Goal: Task Accomplishment & Management: Manage account settings

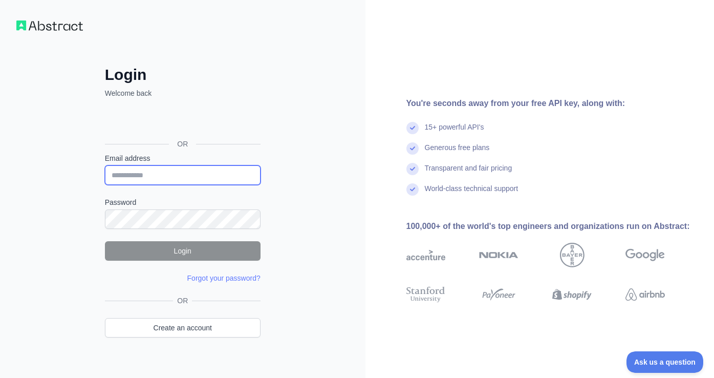
click at [160, 172] on input "Email address" at bounding box center [183, 174] width 156 height 19
click at [216, 108] on div "OR" at bounding box center [183, 127] width 156 height 51
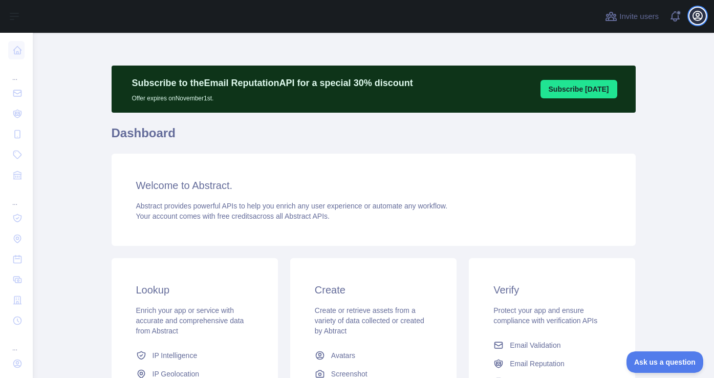
click at [699, 14] on icon "button" at bounding box center [697, 15] width 9 height 9
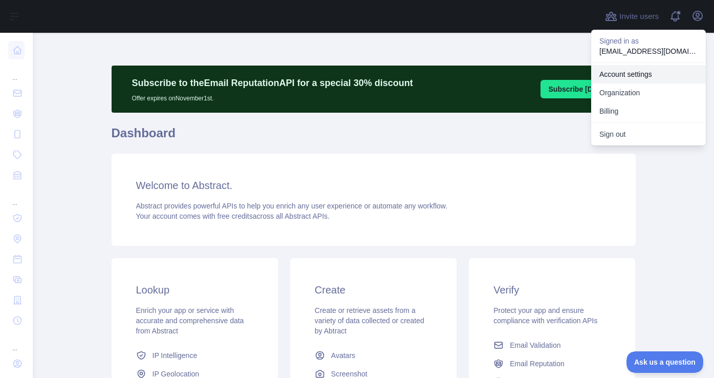
click at [637, 77] on link "Account settings" at bounding box center [648, 74] width 115 height 18
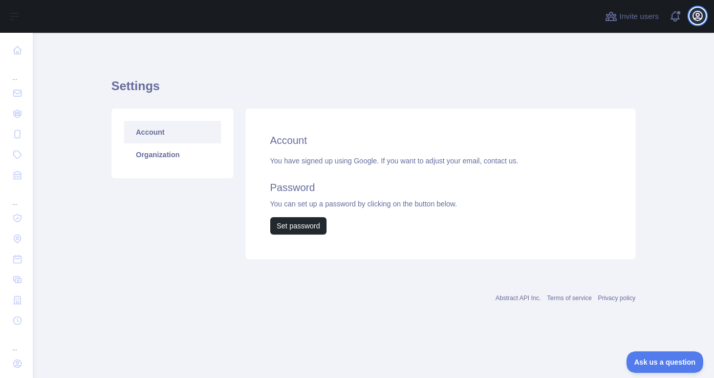
click at [700, 11] on icon "button" at bounding box center [697, 16] width 12 height 12
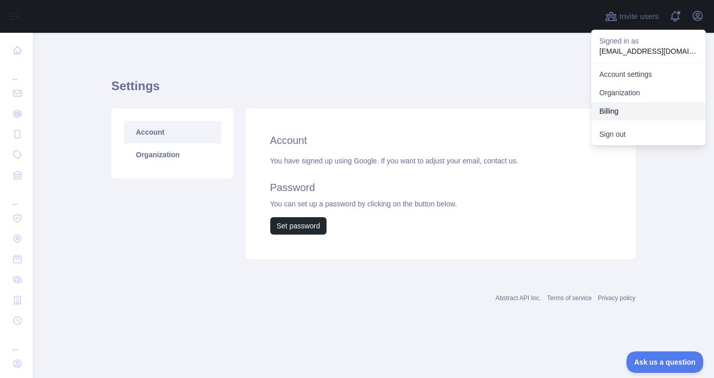
click at [625, 107] on button "Billing" at bounding box center [648, 111] width 115 height 18
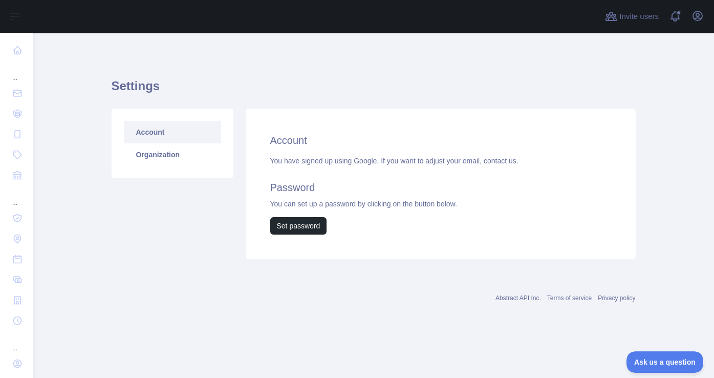
click at [174, 128] on link "Account" at bounding box center [172, 132] width 97 height 23
click at [698, 15] on icon "button" at bounding box center [697, 16] width 12 height 12
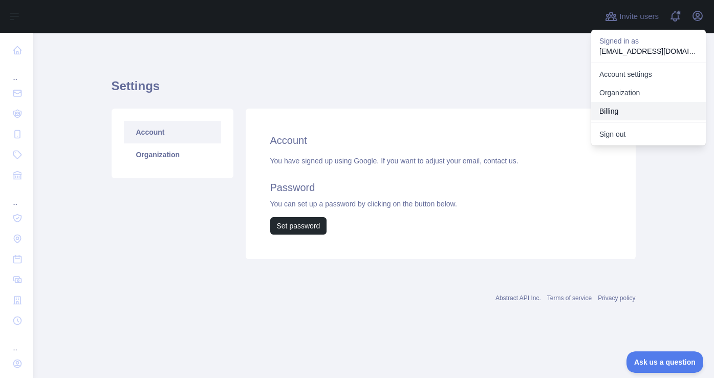
click at [644, 109] on button "Billing" at bounding box center [648, 111] width 115 height 18
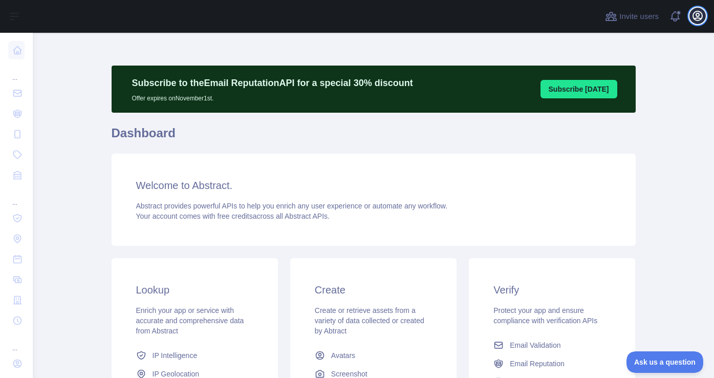
click at [691, 12] on icon "button" at bounding box center [697, 16] width 12 height 12
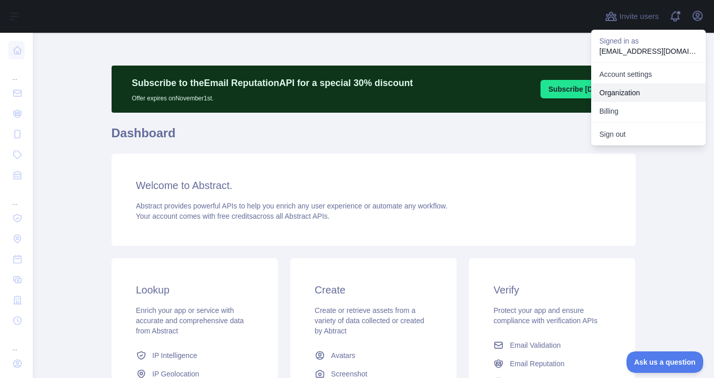
click at [637, 96] on link "Organization" at bounding box center [648, 92] width 115 height 18
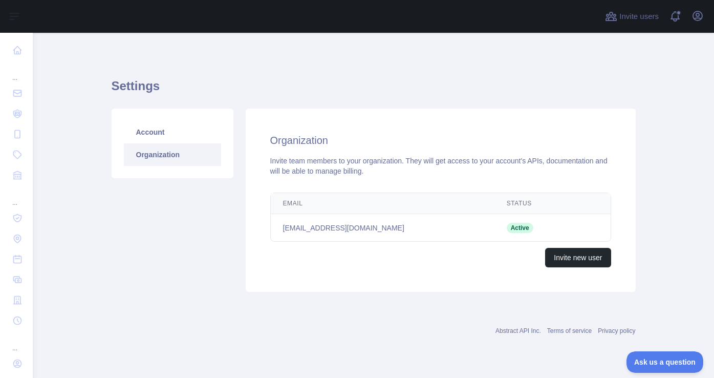
click at [174, 157] on link "Organization" at bounding box center [172, 154] width 97 height 23
click at [524, 228] on span "Active" at bounding box center [520, 228] width 27 height 10
click at [690, 15] on button "Open user menu" at bounding box center [697, 16] width 16 height 16
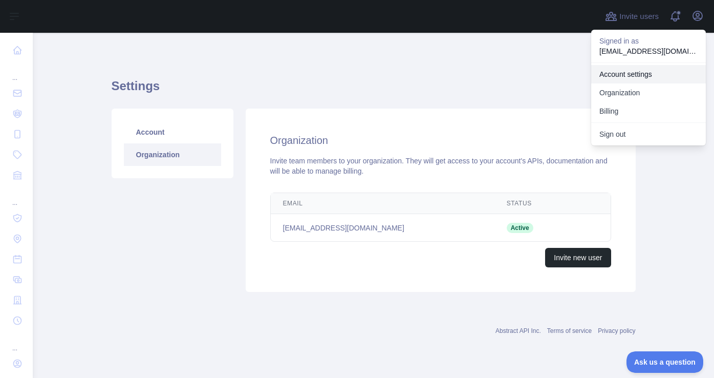
click at [650, 74] on link "Account settings" at bounding box center [648, 74] width 115 height 18
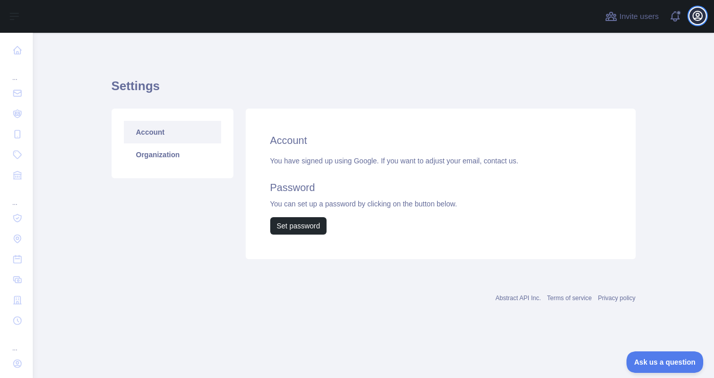
click at [697, 12] on icon "button" at bounding box center [697, 16] width 12 height 12
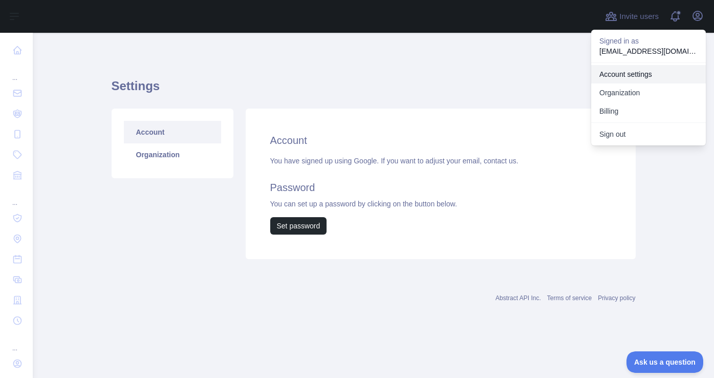
click at [627, 72] on link "Account settings" at bounding box center [648, 74] width 115 height 18
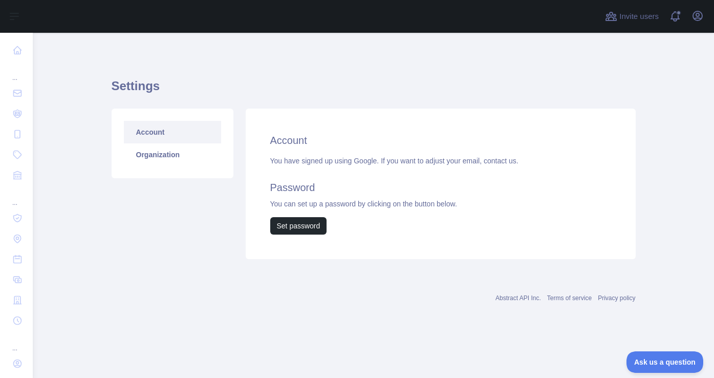
click at [168, 134] on link "Account" at bounding box center [172, 132] width 97 height 23
click at [155, 150] on link "Organization" at bounding box center [172, 154] width 97 height 23
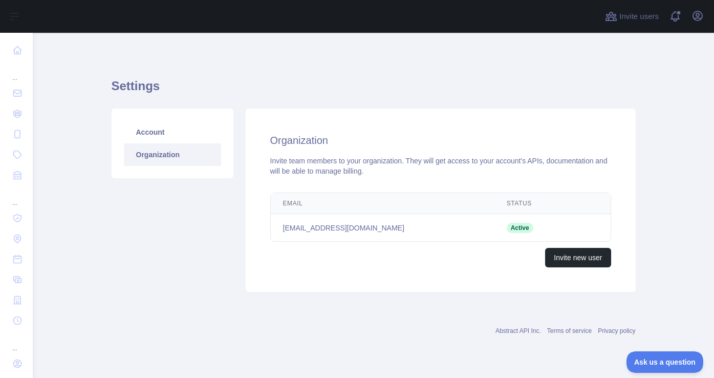
click at [516, 225] on span "Active" at bounding box center [520, 228] width 27 height 10
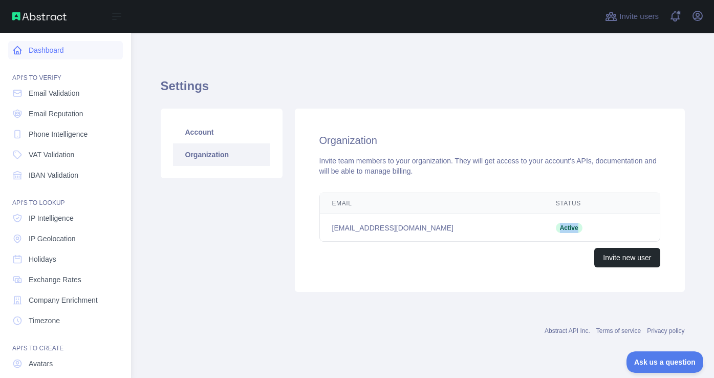
click at [53, 50] on link "Dashboard" at bounding box center [65, 50] width 115 height 18
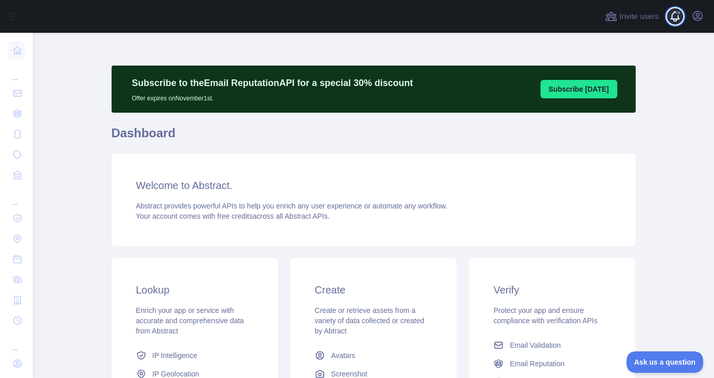
click at [676, 18] on span at bounding box center [679, 16] width 20 height 33
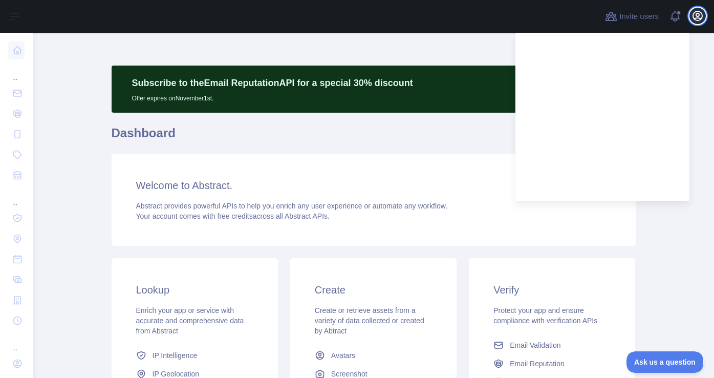
click at [697, 14] on icon "button" at bounding box center [697, 16] width 12 height 12
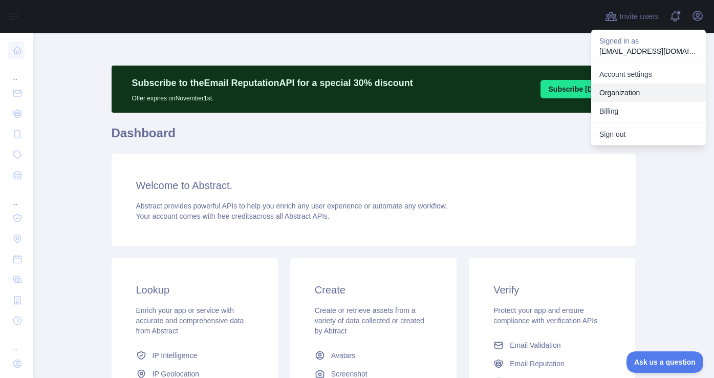
click at [629, 94] on link "Organization" at bounding box center [648, 92] width 115 height 18
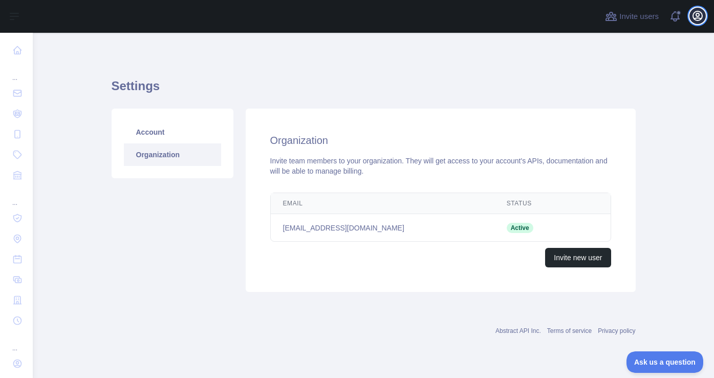
click at [691, 16] on icon "button" at bounding box center [697, 16] width 12 height 12
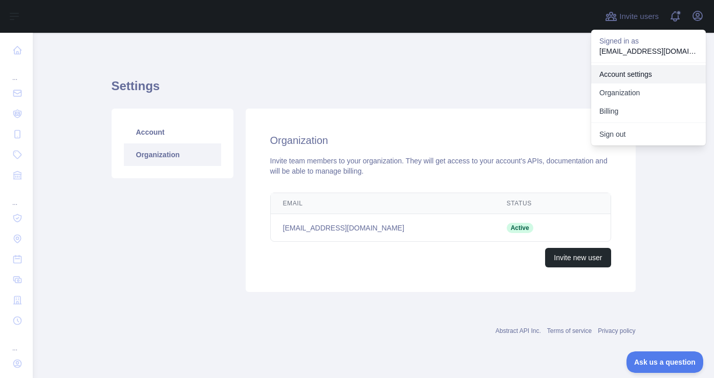
click at [638, 71] on link "Account settings" at bounding box center [648, 74] width 115 height 18
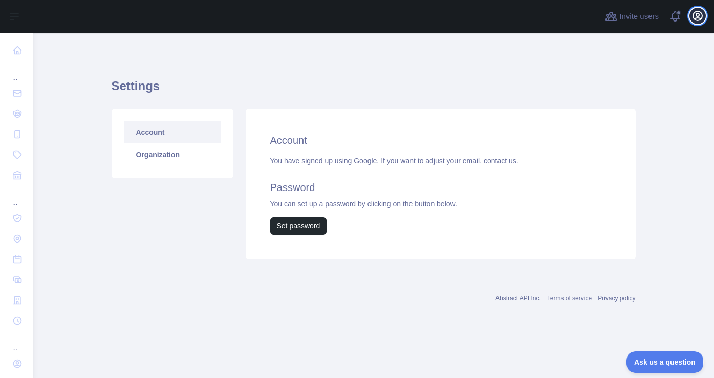
click at [698, 15] on icon "button" at bounding box center [697, 16] width 12 height 12
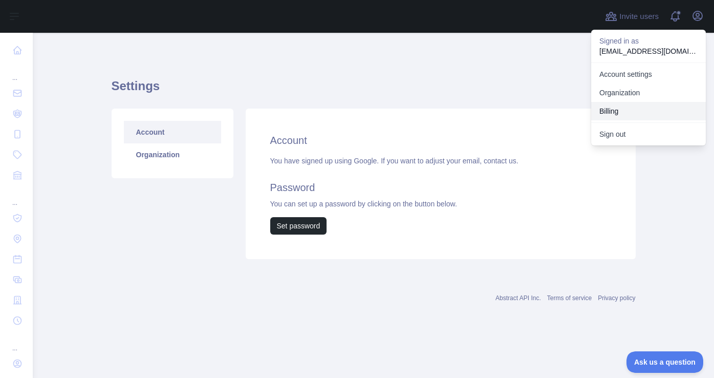
click at [633, 110] on button "Billing" at bounding box center [648, 111] width 115 height 18
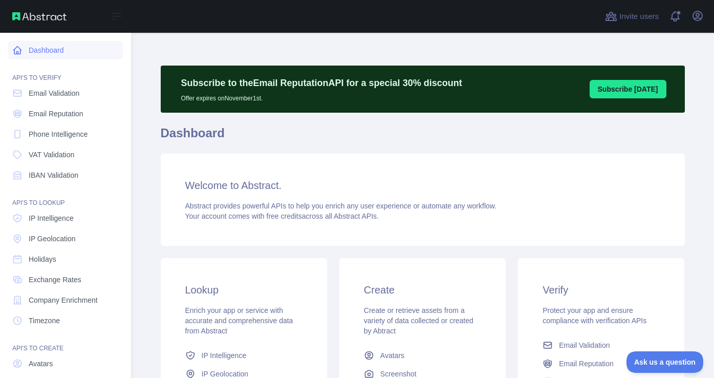
click at [23, 48] on link "Dashboard" at bounding box center [65, 50] width 115 height 18
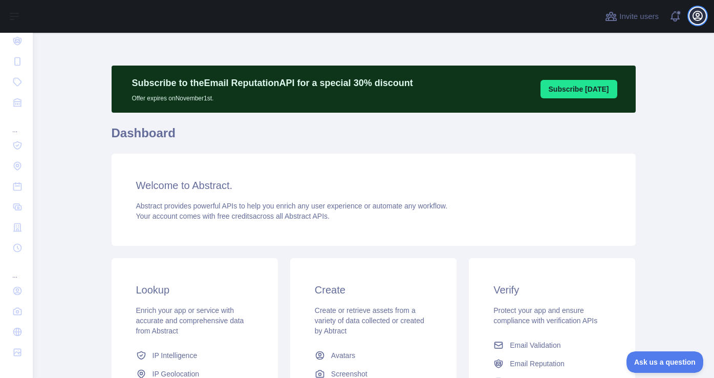
click at [695, 19] on icon "button" at bounding box center [697, 15] width 9 height 9
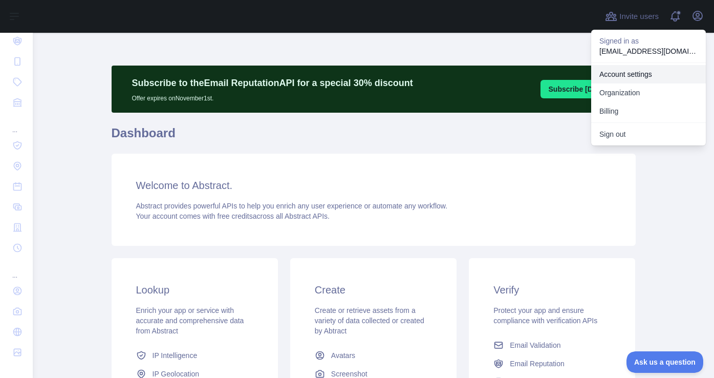
click at [655, 73] on link "Account settings" at bounding box center [648, 74] width 115 height 18
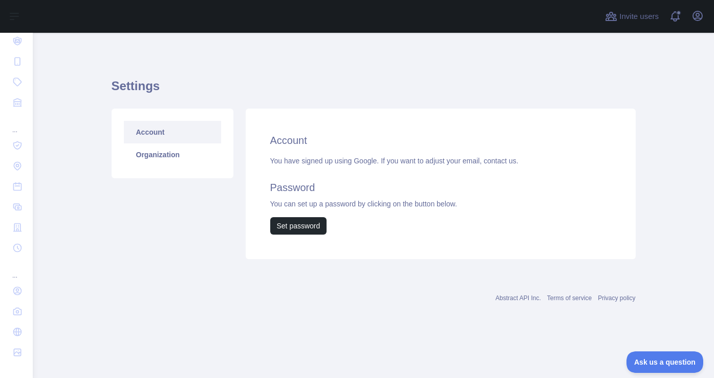
click at [369, 160] on div "You have signed up using Google. If you want to adjust your email, contact us. …" at bounding box center [440, 195] width 341 height 79
click at [186, 159] on link "Organization" at bounding box center [172, 154] width 97 height 23
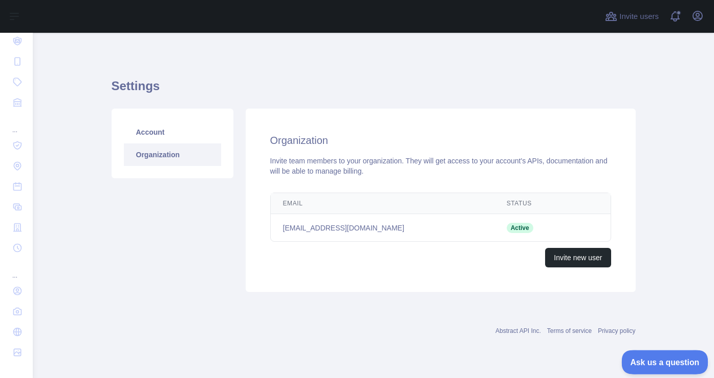
click at [639, 357] on span "Ask us a question" at bounding box center [659, 360] width 77 height 7
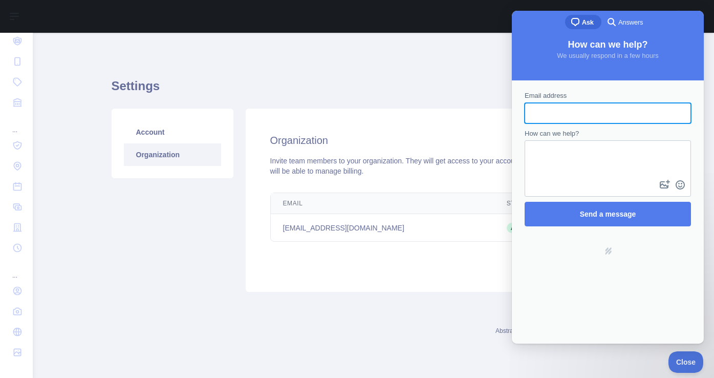
click at [439, 71] on div "Settings Account Organization Organization Invite team members to your organiza…" at bounding box center [374, 181] width 524 height 249
click at [403, 61] on div "Settings Account Organization Organization Invite team members to your organiza…" at bounding box center [374, 181] width 524 height 249
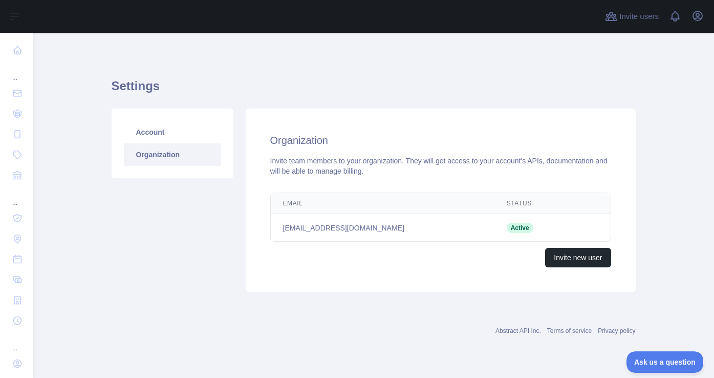
click at [514, 231] on span "Active" at bounding box center [520, 228] width 27 height 10
click at [517, 227] on span "Active" at bounding box center [520, 228] width 27 height 10
click at [702, 20] on icon "button" at bounding box center [697, 16] width 12 height 12
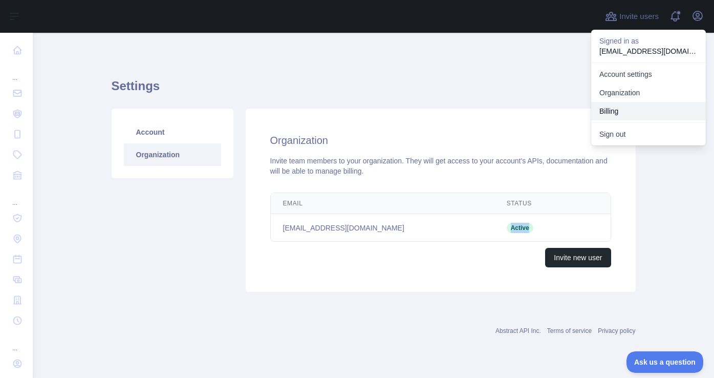
click at [632, 115] on button "Billing" at bounding box center [648, 111] width 115 height 18
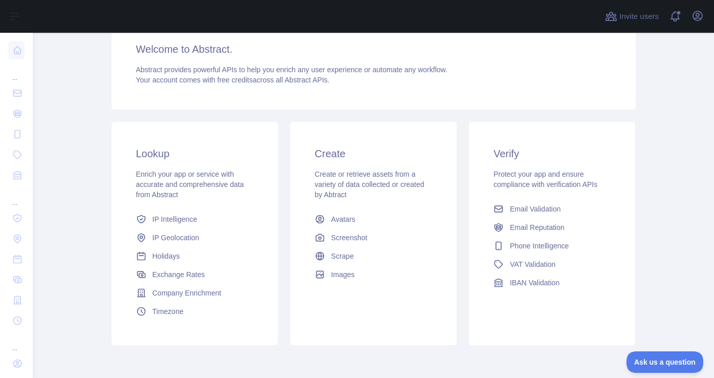
scroll to position [179, 0]
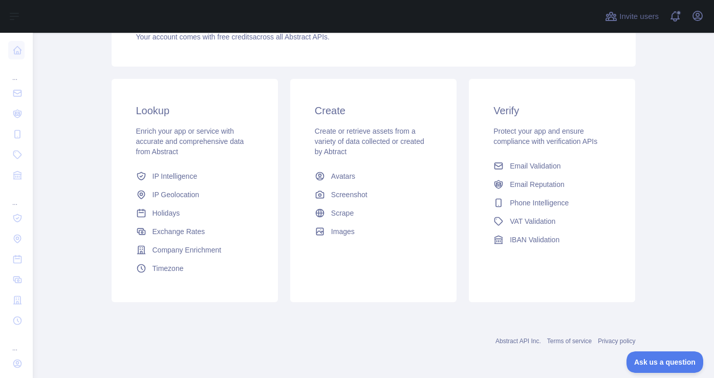
click at [508, 342] on link "Abstract API Inc." at bounding box center [518, 340] width 46 height 7
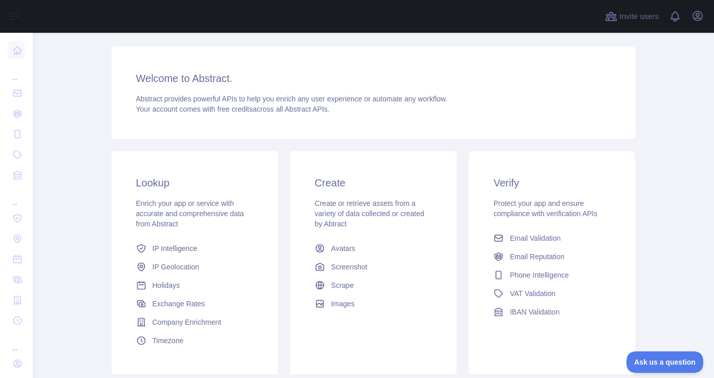
scroll to position [179, 0]
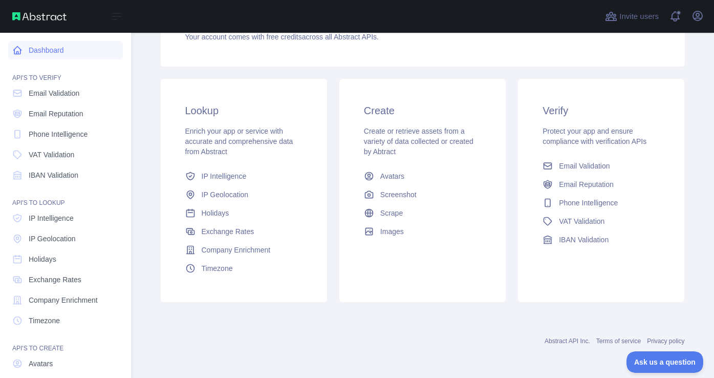
click at [45, 48] on link "Dashboard" at bounding box center [65, 50] width 115 height 18
click at [29, 16] on img at bounding box center [39, 16] width 54 height 8
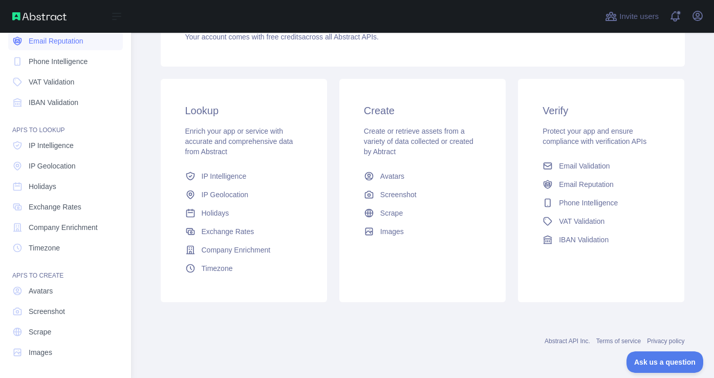
scroll to position [0, 0]
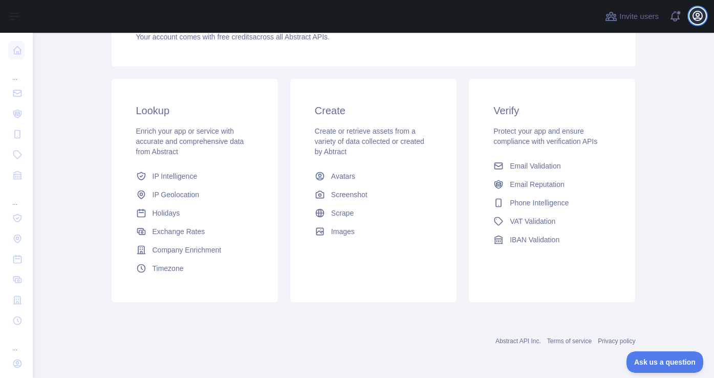
click at [693, 15] on icon "button" at bounding box center [697, 15] width 9 height 9
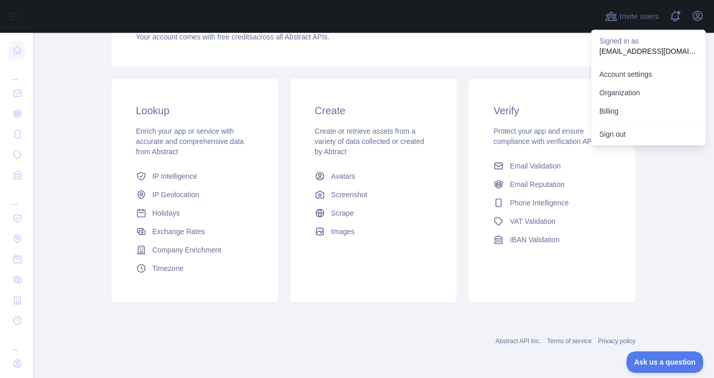
click at [517, 13] on div at bounding box center [316, 16] width 550 height 33
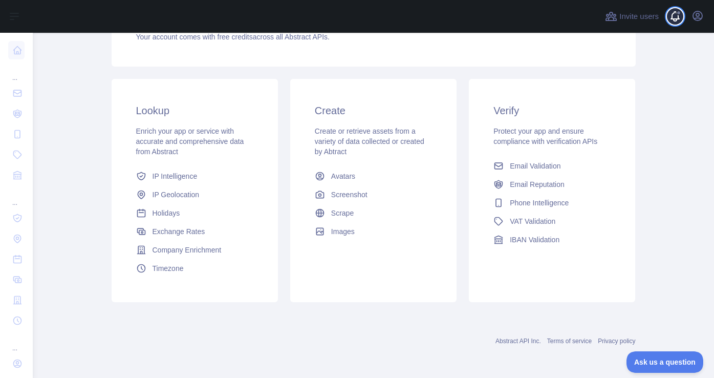
click at [679, 17] on span at bounding box center [679, 16] width 20 height 33
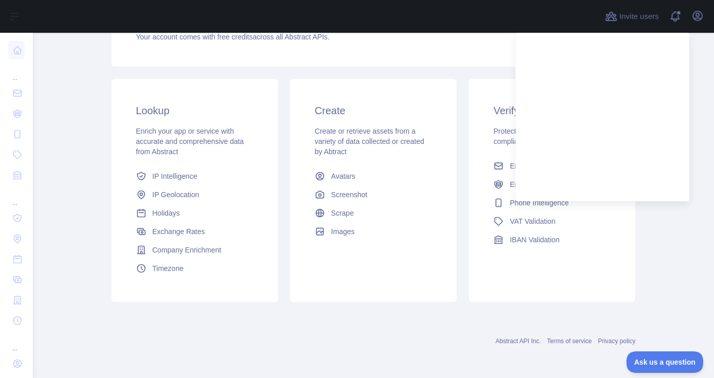
click at [558, 5] on div at bounding box center [316, 16] width 550 height 33
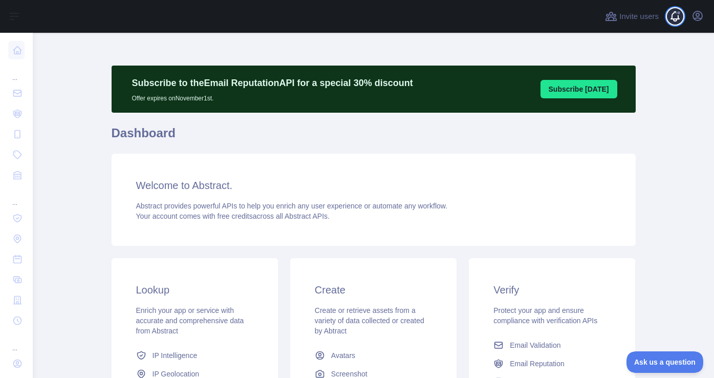
click at [673, 13] on span at bounding box center [679, 16] width 20 height 33
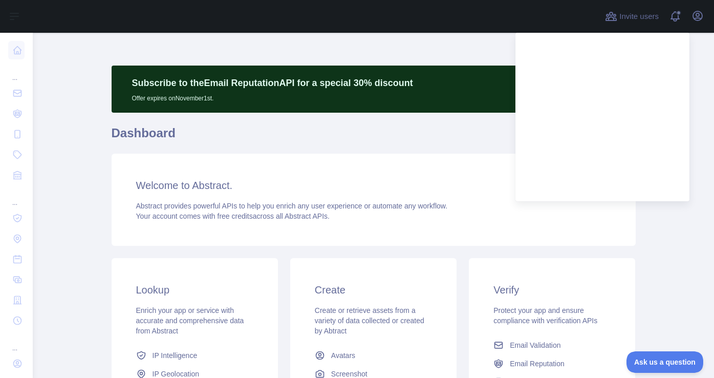
click at [481, 55] on div "Subscribe to the Email Reputation API for a special 30 % discount Offer expires…" at bounding box center [374, 295] width 524 height 524
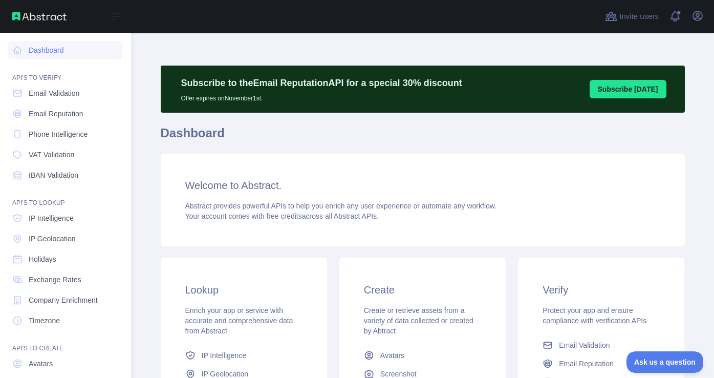
click at [19, 19] on img at bounding box center [39, 16] width 54 height 8
click at [19, 17] on img at bounding box center [39, 16] width 54 height 8
click at [115, 15] on icon at bounding box center [117, 16] width 12 height 12
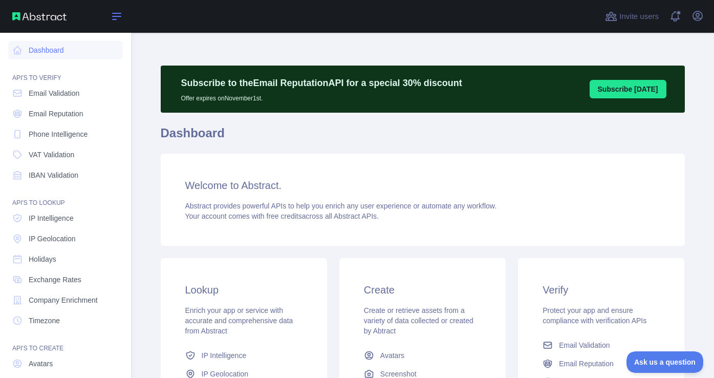
click at [115, 15] on icon at bounding box center [117, 16] width 12 height 12
click at [56, 46] on link "Dashboard" at bounding box center [65, 50] width 115 height 18
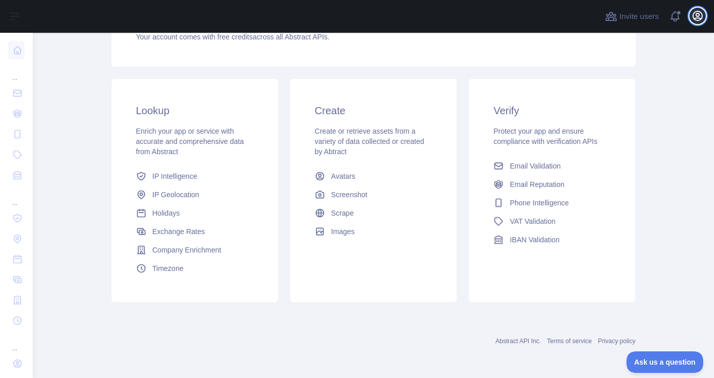
click at [701, 16] on icon "button" at bounding box center [697, 16] width 12 height 12
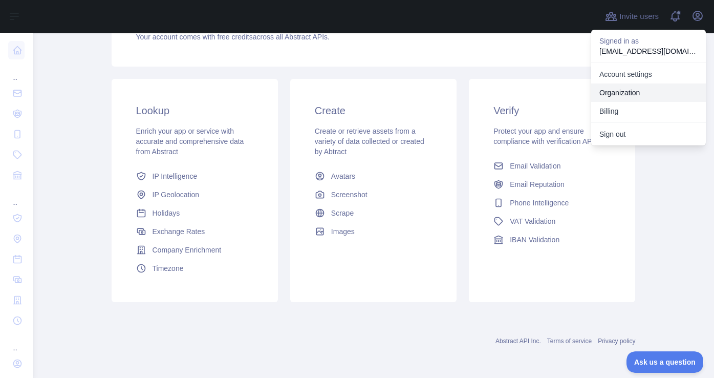
click at [635, 94] on link "Organization" at bounding box center [648, 92] width 115 height 18
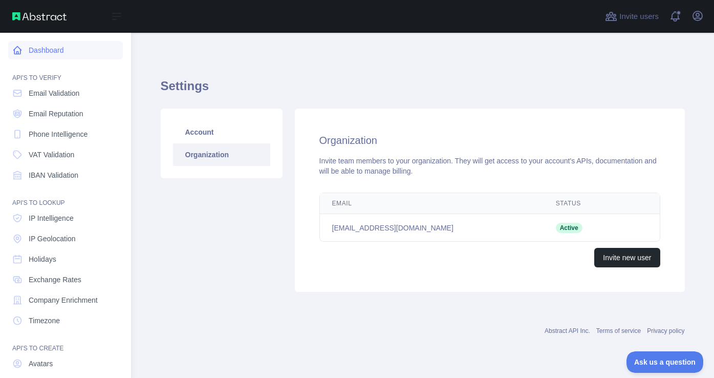
click at [35, 46] on link "Dashboard" at bounding box center [65, 50] width 115 height 18
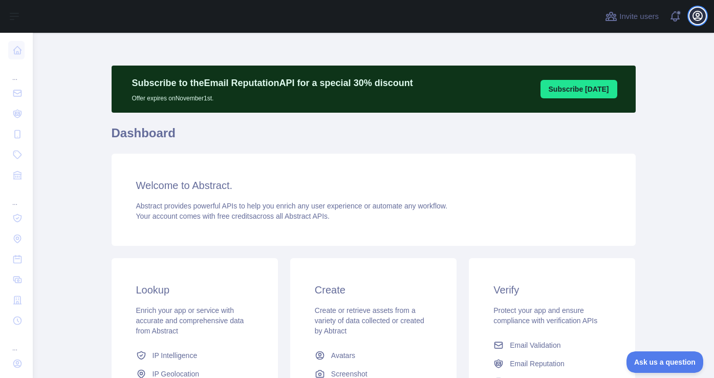
click at [700, 16] on icon "button" at bounding box center [697, 16] width 12 height 12
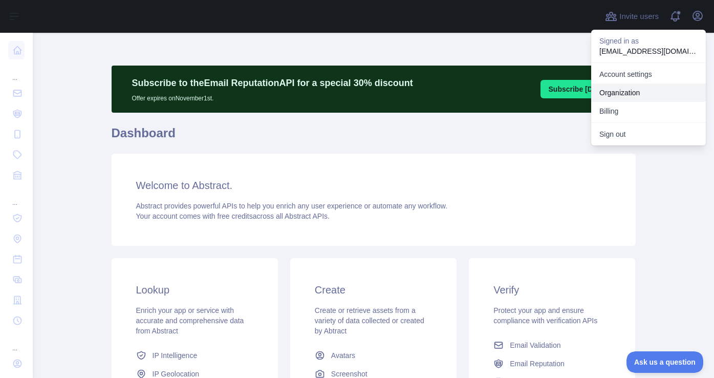
click at [631, 90] on link "Organization" at bounding box center [648, 92] width 115 height 18
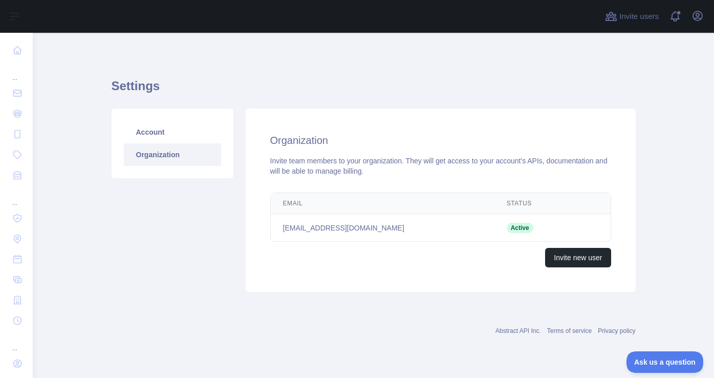
click at [516, 204] on th "Status" at bounding box center [533, 203] width 78 height 21
click at [158, 157] on link "Organization" at bounding box center [172, 154] width 97 height 23
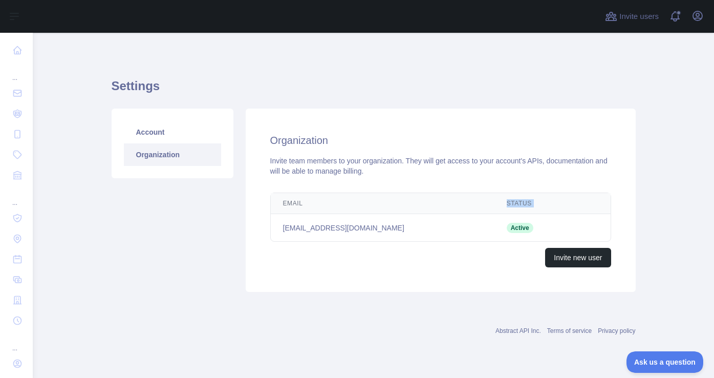
click at [158, 157] on link "Organization" at bounding box center [172, 154] width 97 height 23
click at [155, 125] on link "Account" at bounding box center [172, 132] width 97 height 23
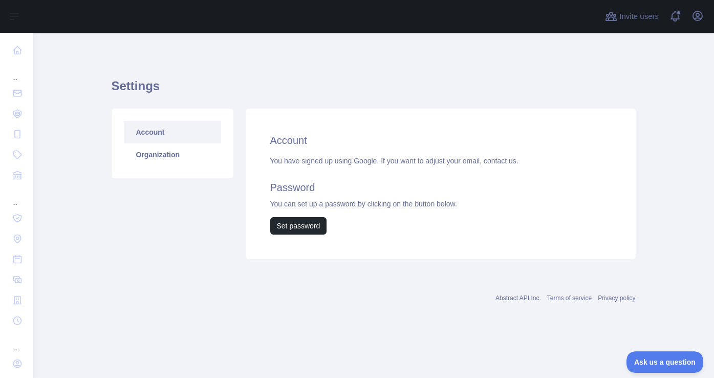
click at [389, 167] on div "You have signed up using Google. If you want to adjust your email, contact us. …" at bounding box center [440, 195] width 341 height 79
click at [185, 157] on link "Organization" at bounding box center [172, 154] width 97 height 23
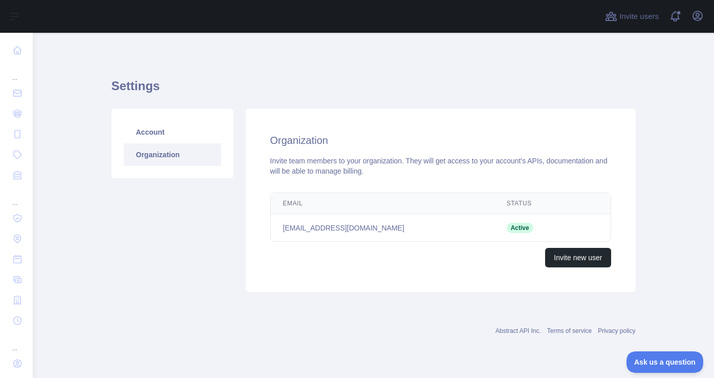
click at [523, 225] on span "Active" at bounding box center [520, 228] width 27 height 10
click at [693, 11] on icon "button" at bounding box center [697, 16] width 12 height 12
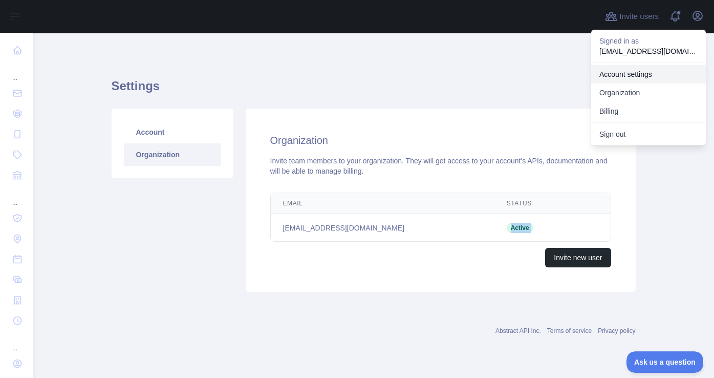
click at [626, 76] on link "Account settings" at bounding box center [648, 74] width 115 height 18
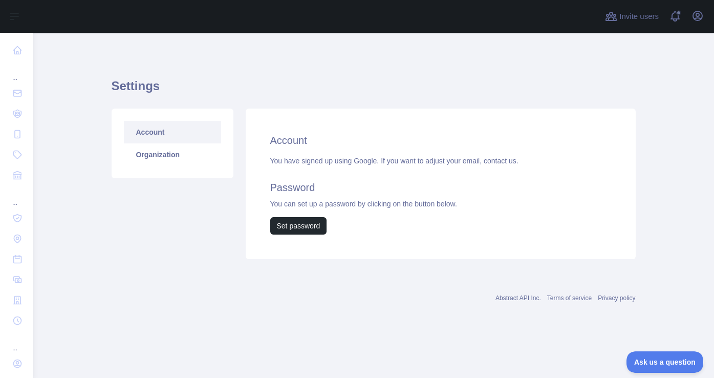
click at [161, 129] on link "Account" at bounding box center [172, 132] width 97 height 23
click at [159, 155] on link "Organization" at bounding box center [172, 154] width 97 height 23
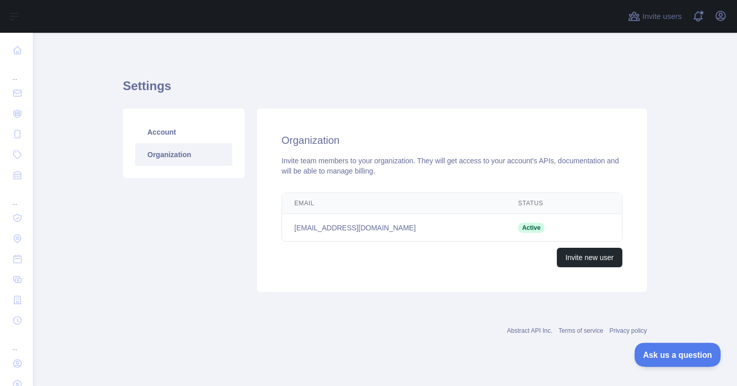
click at [669, 353] on span "Ask us a question" at bounding box center [672, 353] width 77 height 7
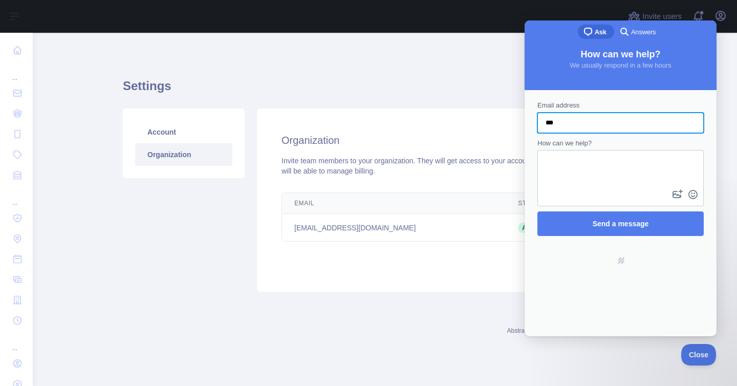
type input "**********"
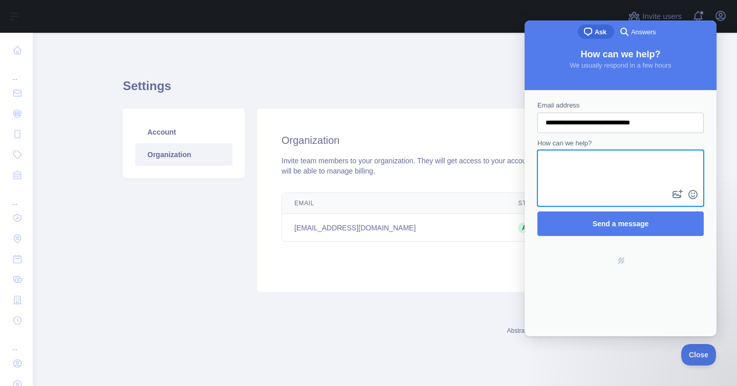
click at [593, 171] on textarea "How can we help?" at bounding box center [620, 169] width 164 height 36
type textarea "**********"
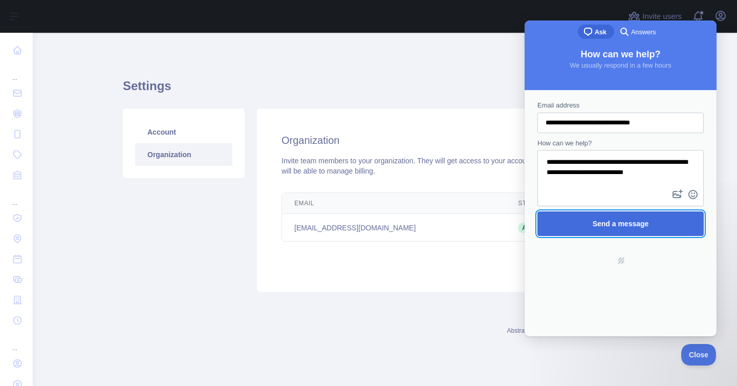
click at [635, 223] on span "Send a message" at bounding box center [621, 224] width 56 height 8
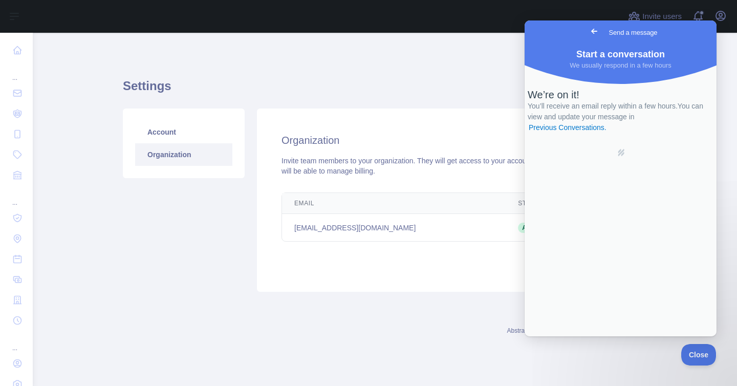
click at [483, 77] on div "Settings Account Organization Organization Invite team members to your organiza…" at bounding box center [385, 181] width 524 height 249
click at [588, 29] on span "Go back" at bounding box center [594, 31] width 12 height 12
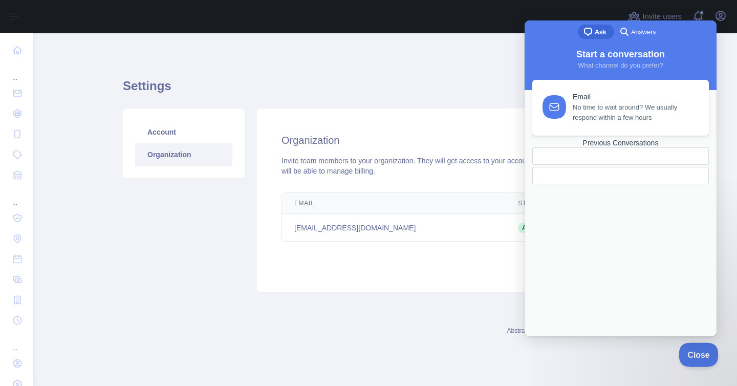
click at [696, 356] on span "Close" at bounding box center [696, 353] width 35 height 7
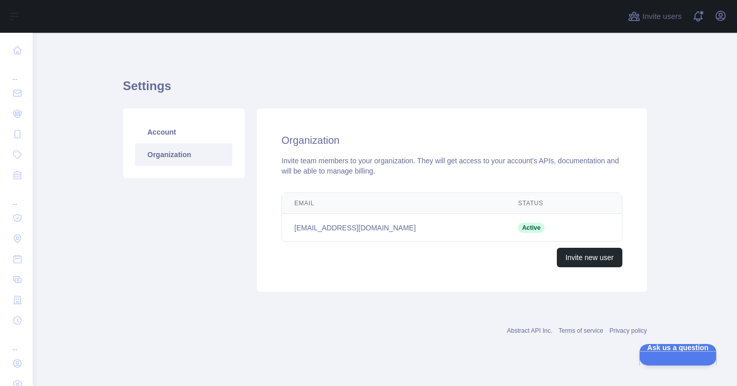
click at [583, 334] on div "Abstract API Inc. Terms of service Privacy policy" at bounding box center [385, 331] width 524 height 8
click at [587, 329] on link "Terms of service" at bounding box center [580, 330] width 45 height 7
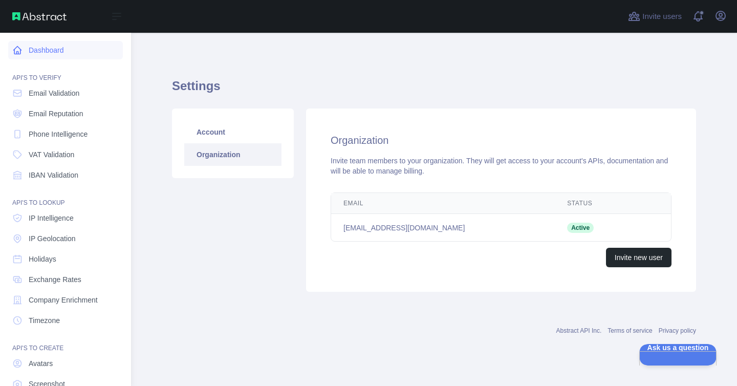
click at [41, 48] on link "Dashboard" at bounding box center [65, 50] width 115 height 18
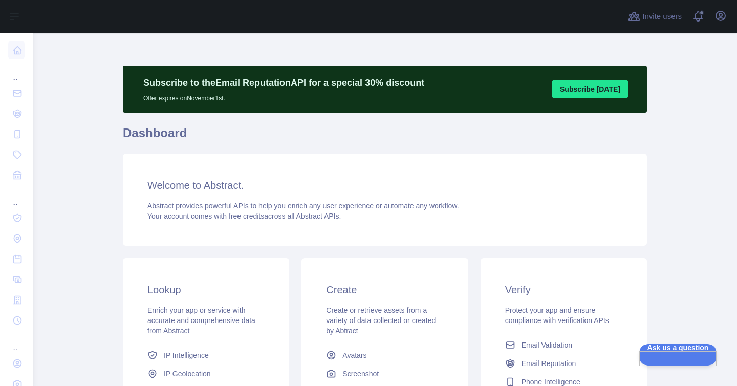
scroll to position [171, 0]
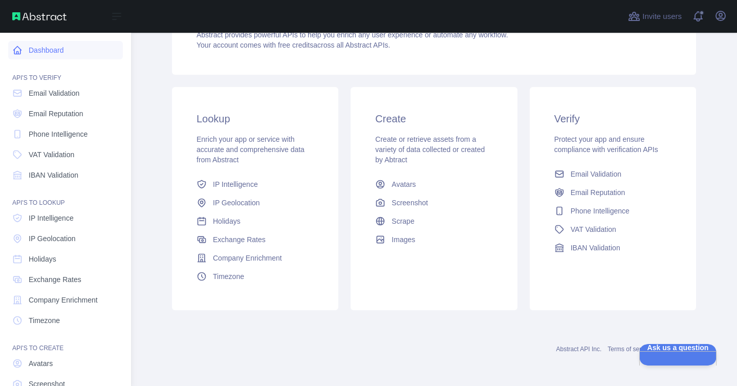
click at [11, 55] on link "Dashboard" at bounding box center [65, 50] width 115 height 18
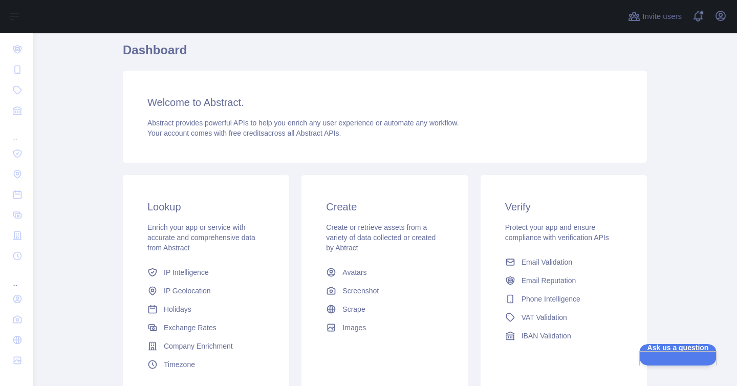
scroll to position [0, 0]
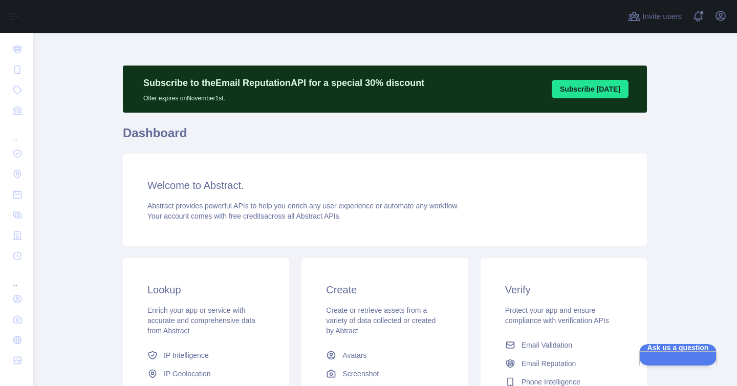
click at [148, 135] on h1 "Dashboard" at bounding box center [385, 137] width 524 height 25
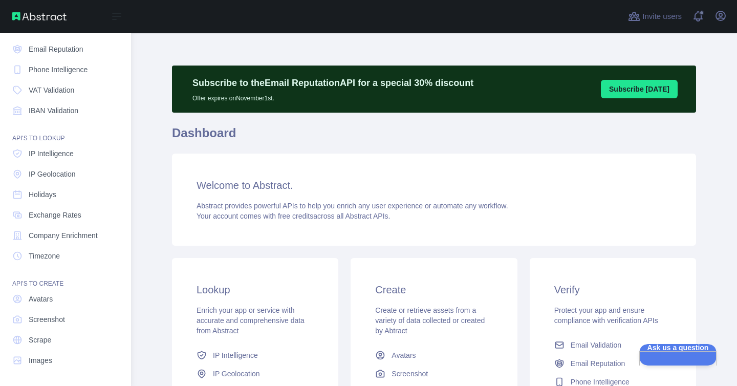
click at [32, 17] on img at bounding box center [39, 16] width 54 height 8
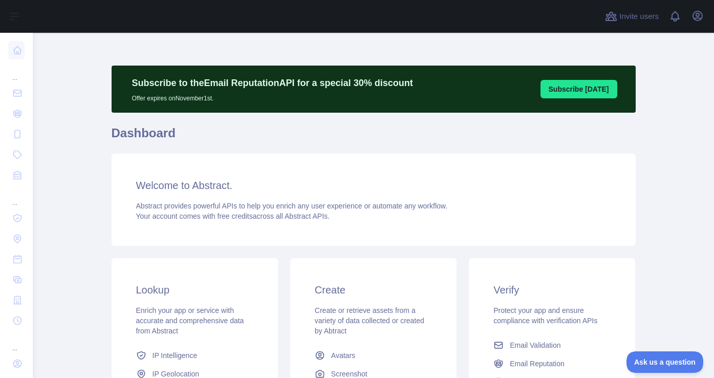
click at [148, 132] on h1 "Dashboard" at bounding box center [374, 137] width 524 height 25
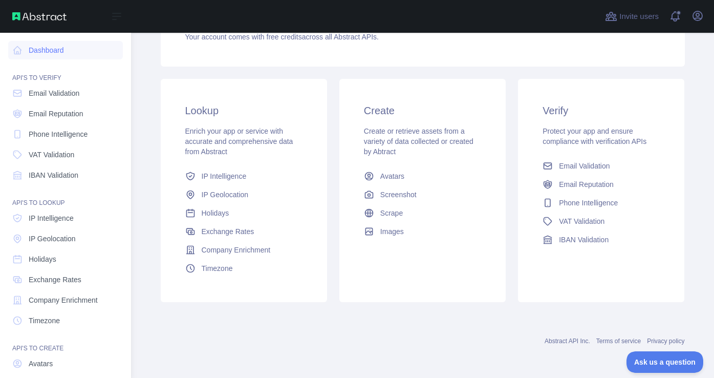
scroll to position [73, 0]
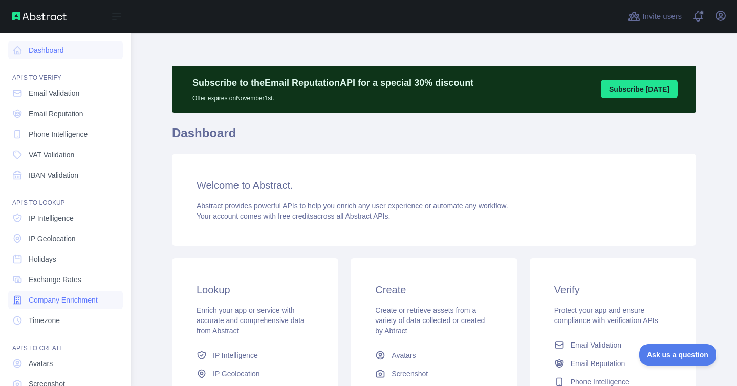
click at [52, 294] on link "Company Enrichment" at bounding box center [65, 300] width 115 height 18
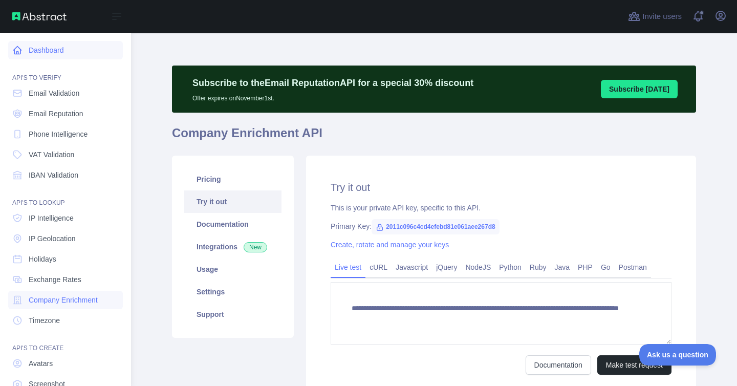
click at [32, 49] on link "Dashboard" at bounding box center [65, 50] width 115 height 18
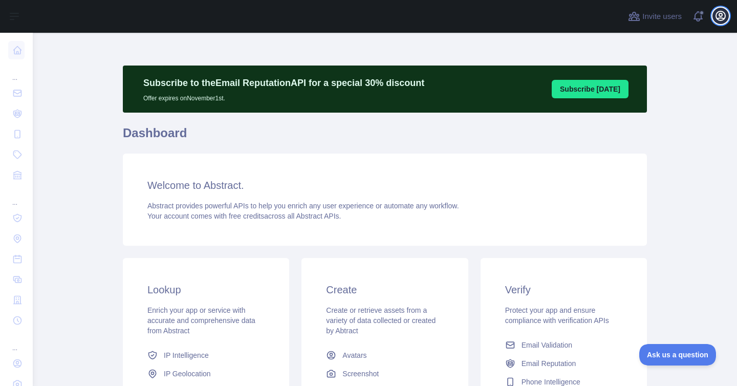
click at [723, 18] on icon "button" at bounding box center [720, 15] width 9 height 9
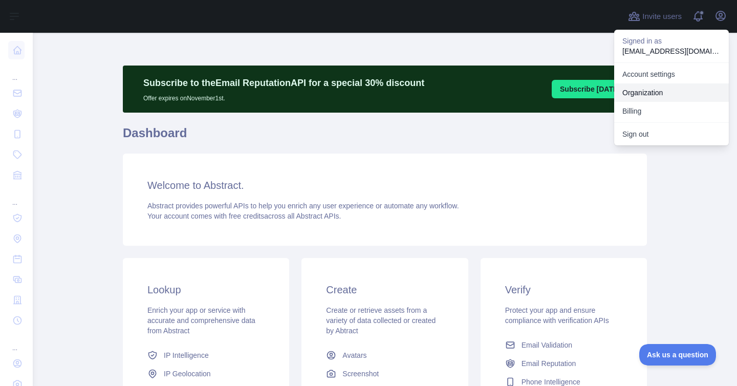
click at [661, 95] on link "Organization" at bounding box center [671, 92] width 115 height 18
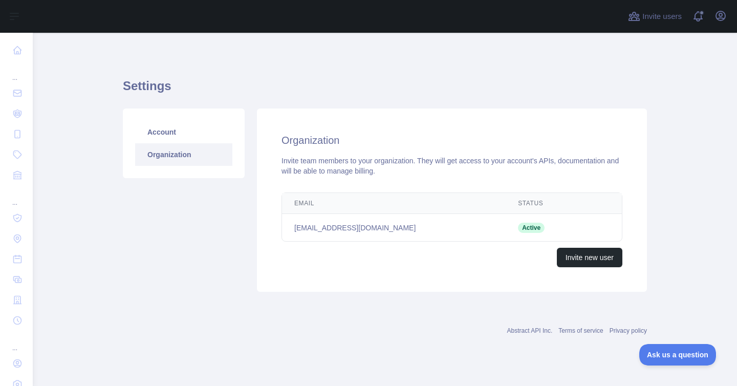
click at [317, 224] on td "[EMAIL_ADDRESS][DOMAIN_NAME]" at bounding box center [394, 228] width 224 height 28
click at [306, 138] on h2 "Organization" at bounding box center [451, 140] width 341 height 14
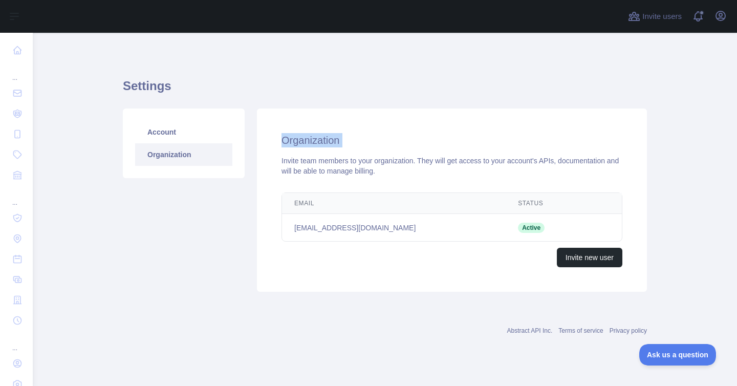
click at [306, 138] on h2 "Organization" at bounding box center [451, 140] width 341 height 14
click at [175, 133] on link "Account" at bounding box center [183, 132] width 97 height 23
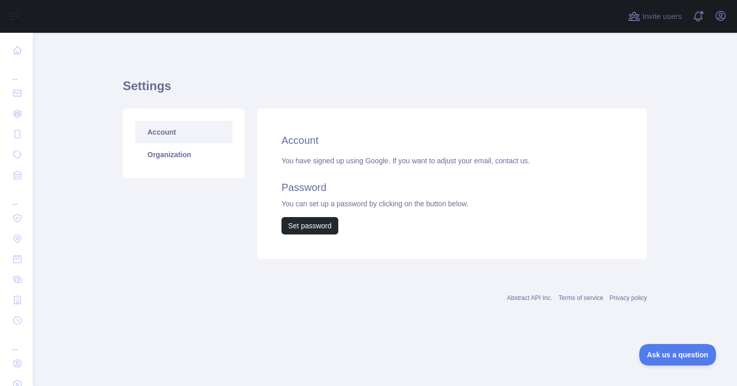
click at [373, 158] on div "You have signed up using Google. If you want to adjust your email, contact us. …" at bounding box center [451, 195] width 341 height 79
click at [372, 158] on div "You have signed up using Google. If you want to adjust your email, contact us. …" at bounding box center [451, 195] width 341 height 79
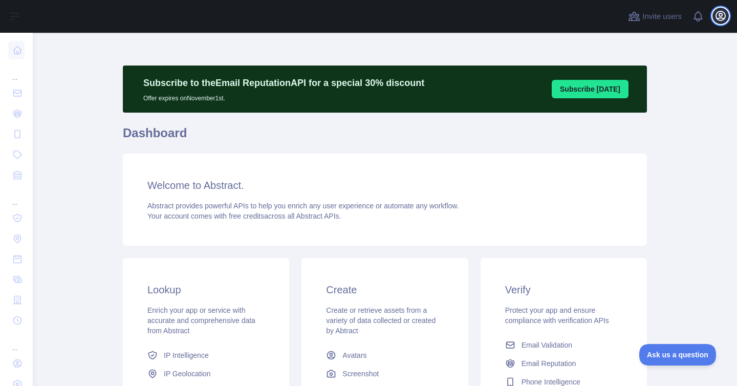
click at [721, 17] on icon "button" at bounding box center [720, 16] width 12 height 12
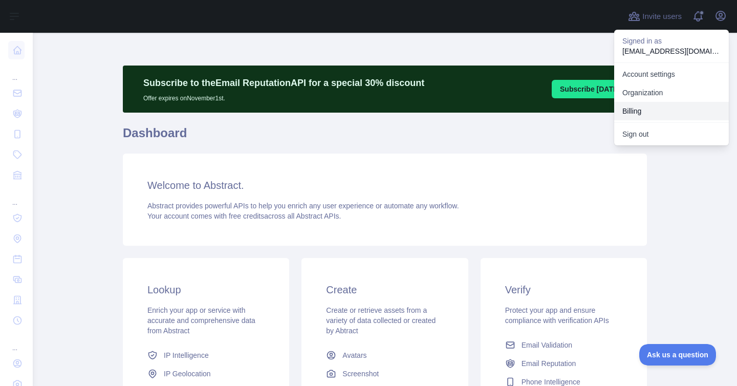
click at [652, 108] on button "Billing" at bounding box center [671, 111] width 115 height 18
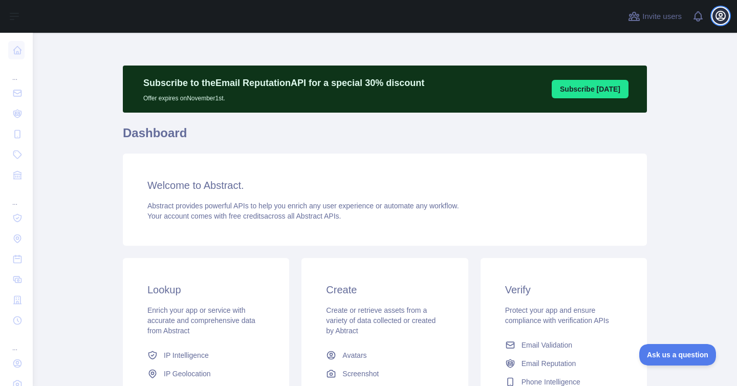
click at [719, 13] on icon "button" at bounding box center [720, 16] width 12 height 12
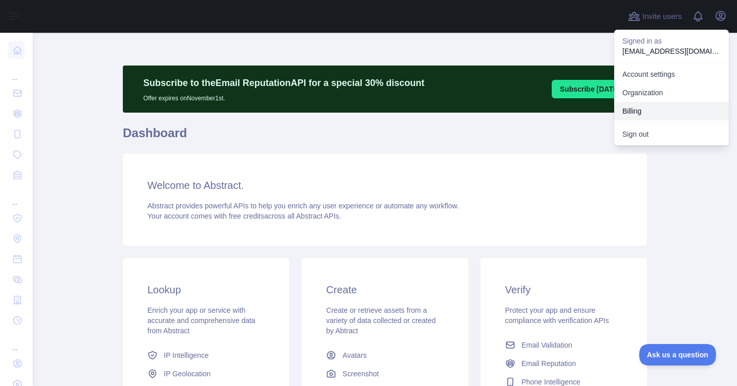
click at [636, 108] on button "Billing" at bounding box center [671, 111] width 115 height 18
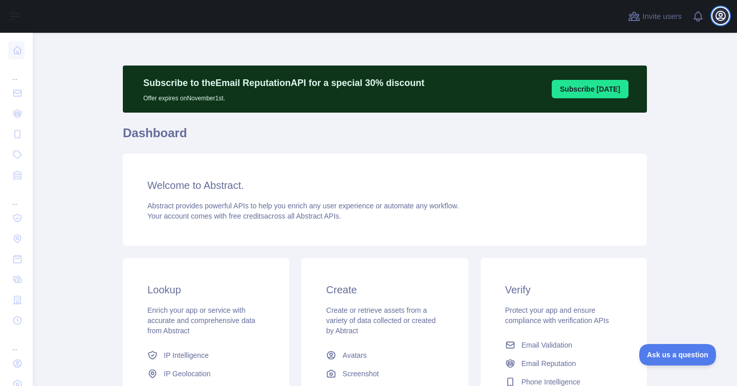
click at [721, 12] on icon "button" at bounding box center [720, 16] width 12 height 12
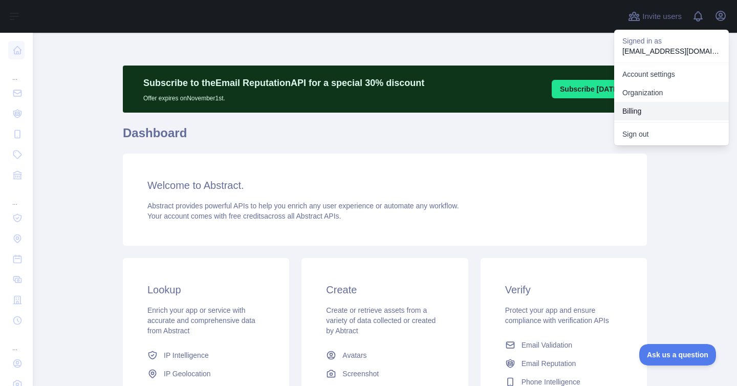
click at [627, 106] on button "Billing" at bounding box center [671, 111] width 115 height 18
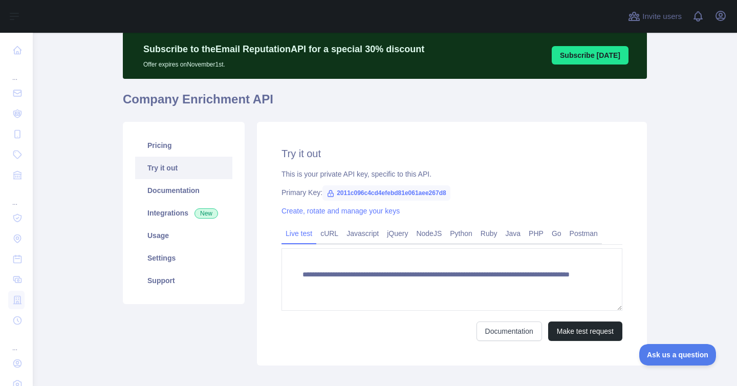
scroll to position [36, 0]
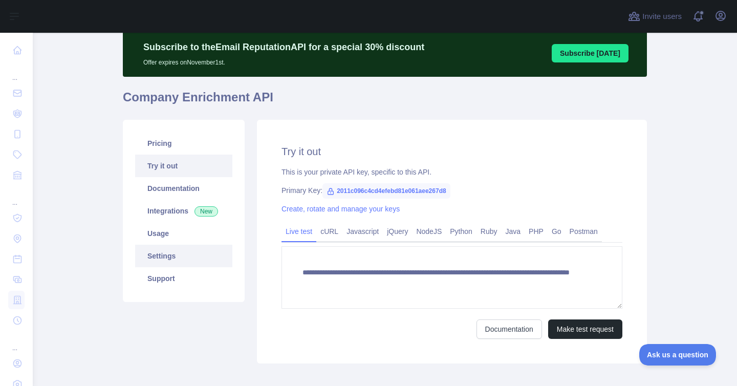
click at [166, 247] on link "Settings" at bounding box center [183, 256] width 97 height 23
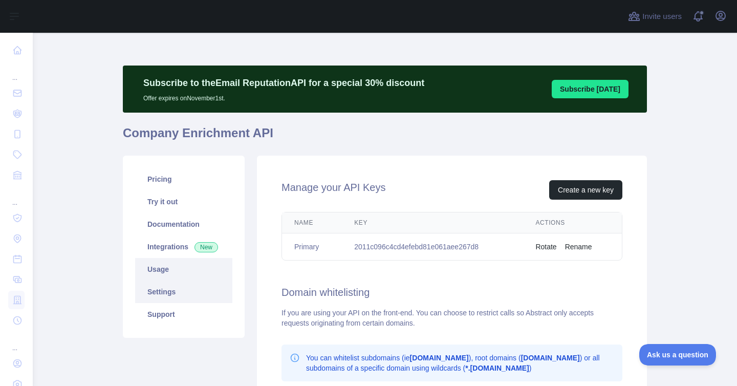
click at [184, 265] on link "Usage" at bounding box center [183, 269] width 97 height 23
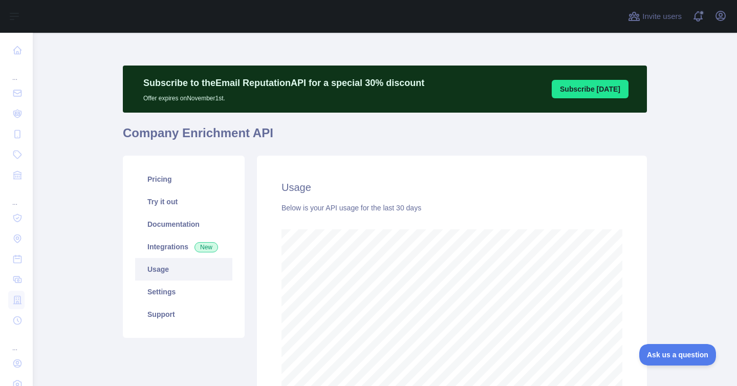
scroll to position [48, 0]
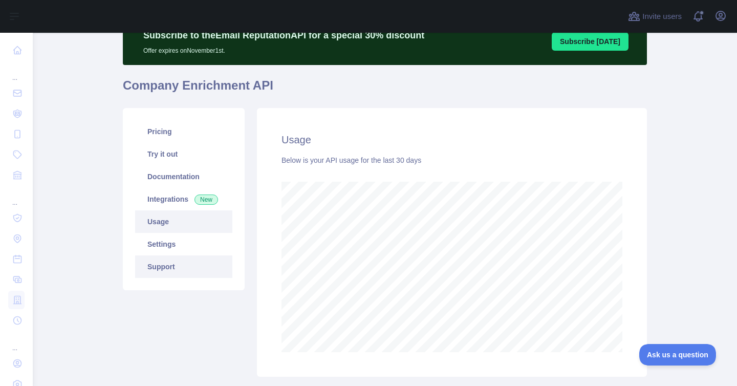
click at [169, 271] on link "Support" at bounding box center [183, 266] width 97 height 23
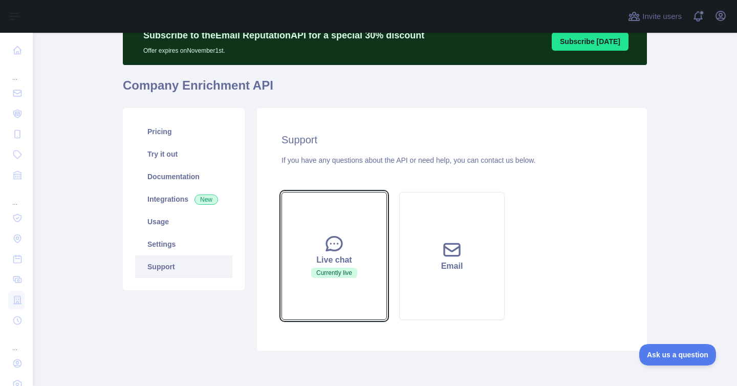
click at [335, 249] on icon at bounding box center [334, 243] width 20 height 20
click at [335, 250] on icon at bounding box center [334, 244] width 15 height 14
click at [333, 273] on span "Currently live" at bounding box center [334, 273] width 46 height 10
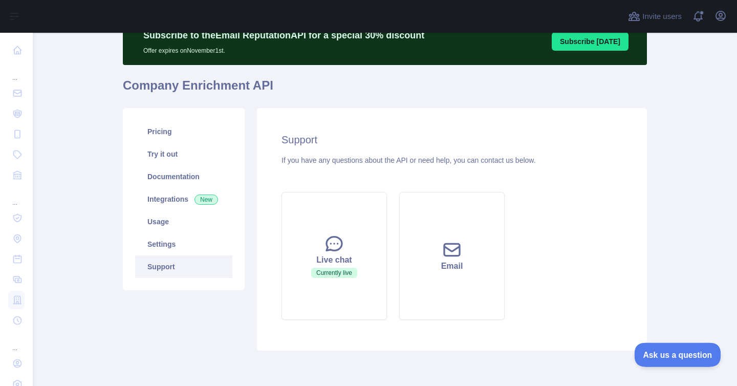
click at [663, 352] on span "Ask us a question" at bounding box center [672, 353] width 77 height 7
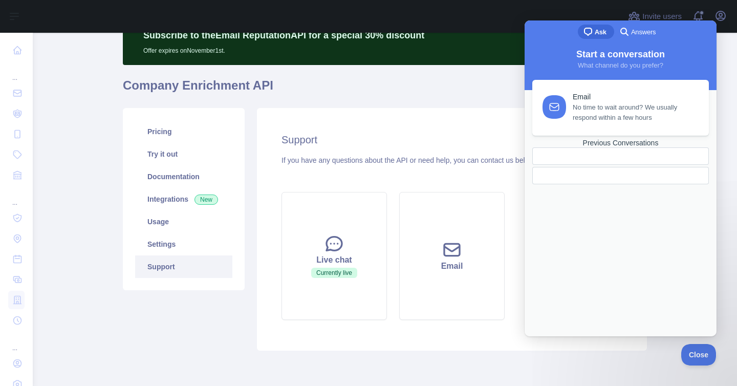
click at [588, 176] on div at bounding box center [597, 176] width 112 height 0
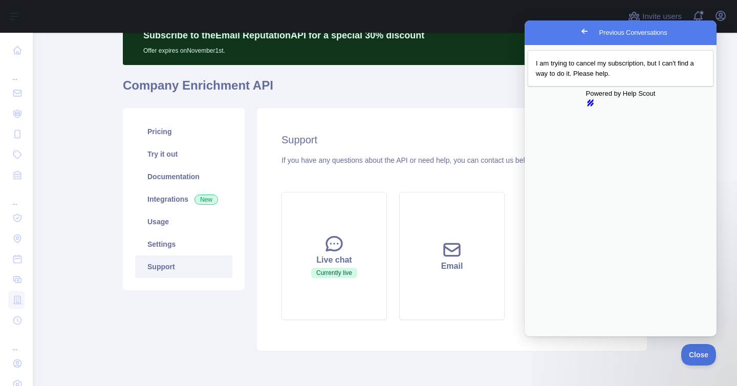
click at [578, 31] on span "Go back" at bounding box center [584, 31] width 12 height 12
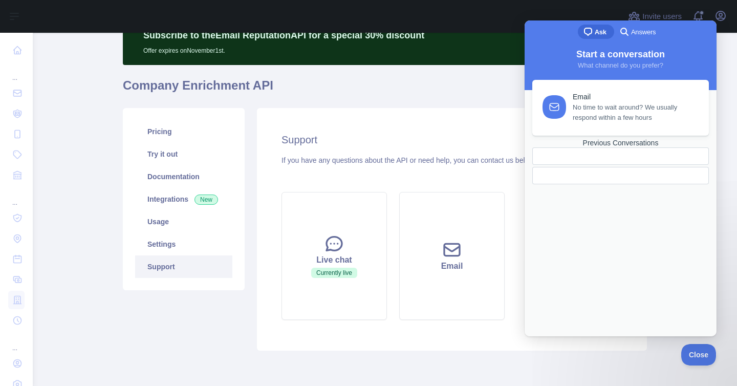
click at [636, 32] on span "Answers" at bounding box center [643, 32] width 25 height 10
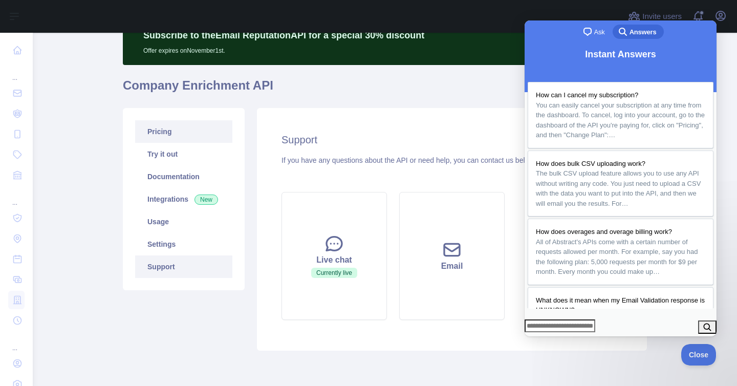
click at [170, 134] on link "Pricing" at bounding box center [183, 131] width 97 height 23
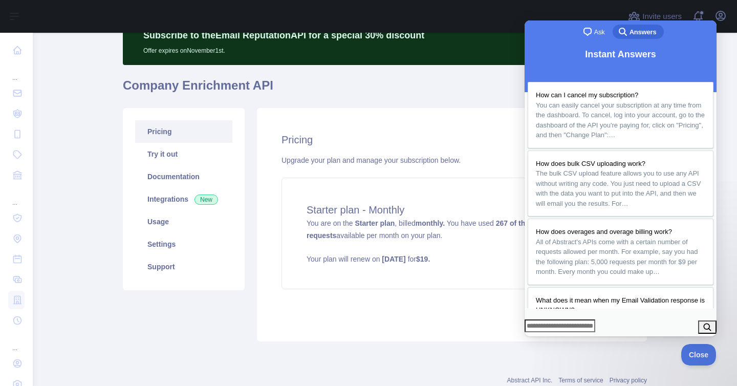
click at [475, 132] on div "Pricing Upgrade your plan and manage your subscription below. Starter plan - Mo…" at bounding box center [452, 224] width 390 height 233
click at [730, 115] on main "Subscribe to the Email Reputation API for a special 30 % discount Offer expires…" at bounding box center [385, 209] width 704 height 353
click at [635, 30] on span "Answers" at bounding box center [642, 32] width 27 height 10
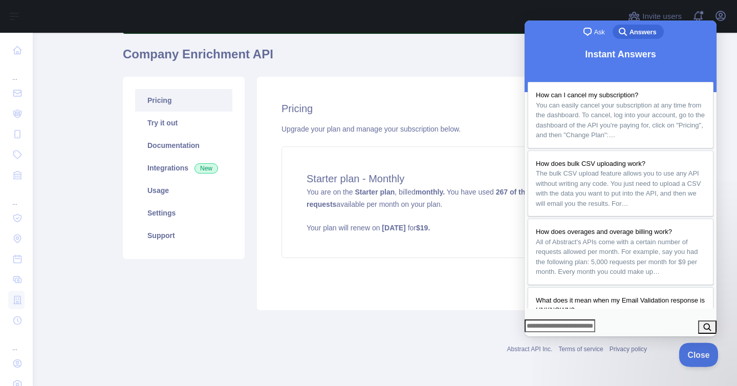
click at [692, 349] on button "Close" at bounding box center [696, 352] width 35 height 21
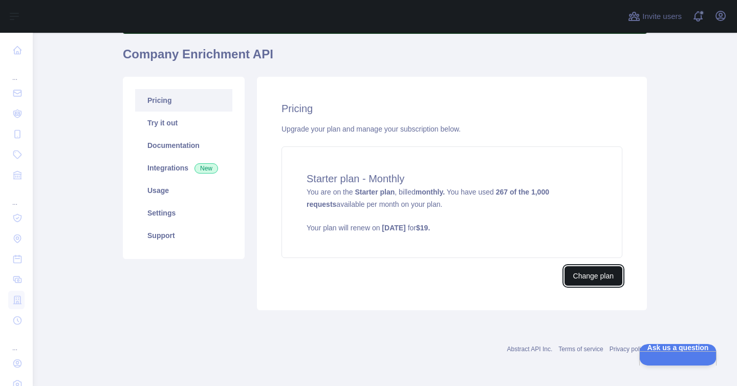
click at [593, 276] on button "Change plan" at bounding box center [593, 275] width 58 height 19
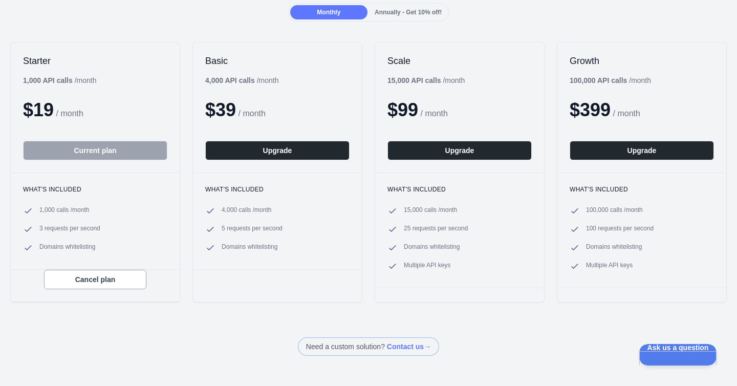
scroll to position [112, 0]
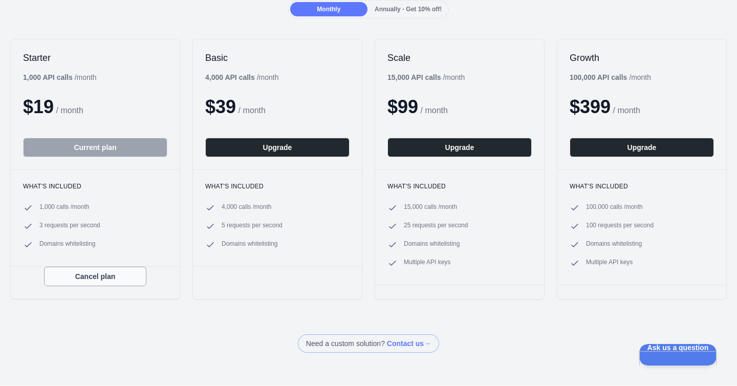
click at [103, 277] on button "Cancel plan" at bounding box center [95, 276] width 102 height 19
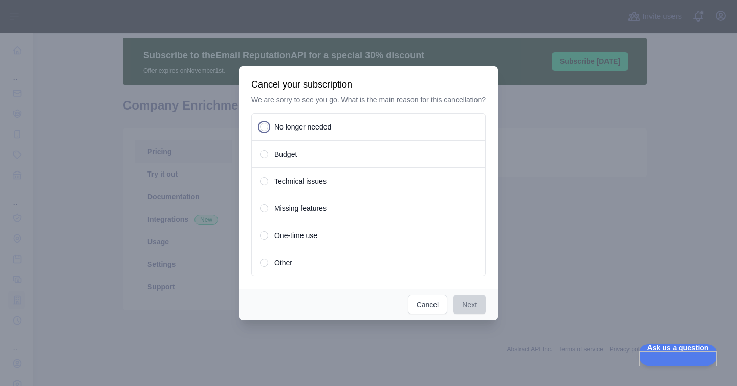
click at [263, 128] on span at bounding box center [264, 126] width 3 height 3
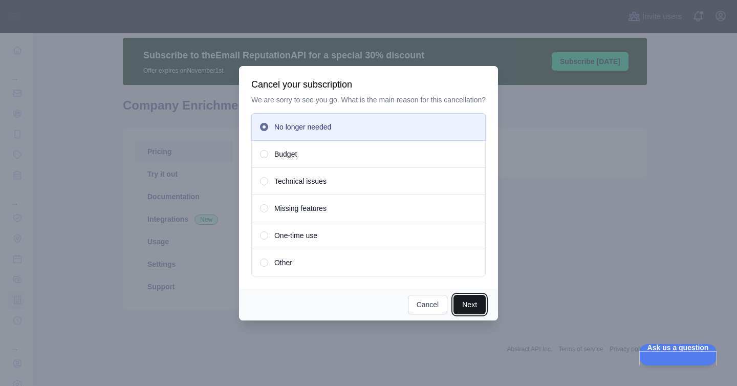
click at [471, 310] on button "Next" at bounding box center [469, 304] width 32 height 19
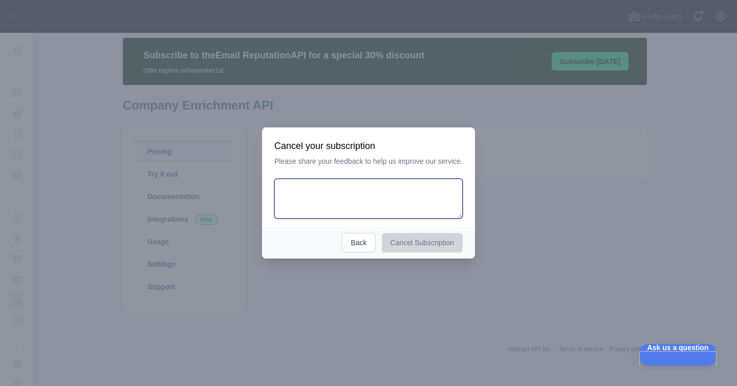
click at [366, 202] on textarea at bounding box center [368, 199] width 188 height 40
click at [368, 192] on textarea at bounding box center [368, 199] width 188 height 40
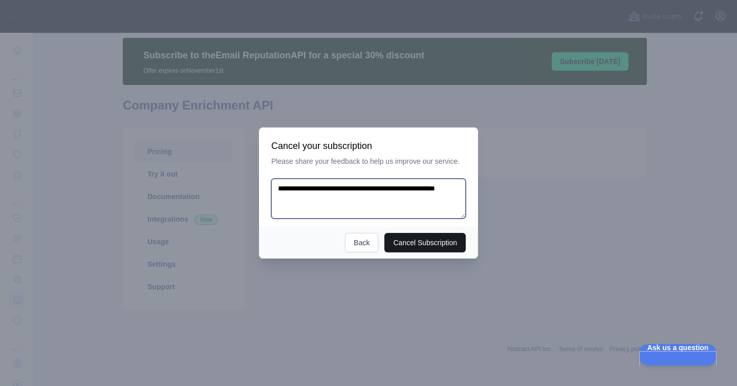
type textarea "**********"
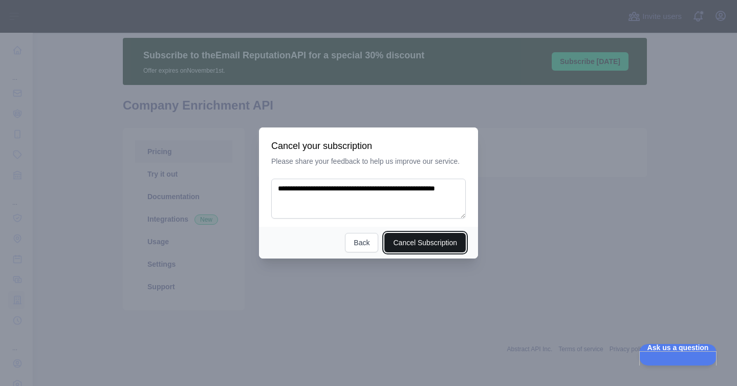
click at [425, 238] on button "Cancel Subscription" at bounding box center [424, 242] width 81 height 19
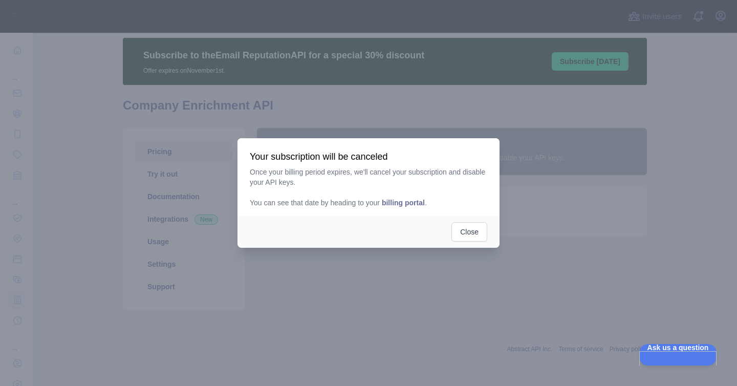
click at [420, 204] on span "billing portal" at bounding box center [403, 203] width 43 height 8
